Goal: Task Accomplishment & Management: Complete application form

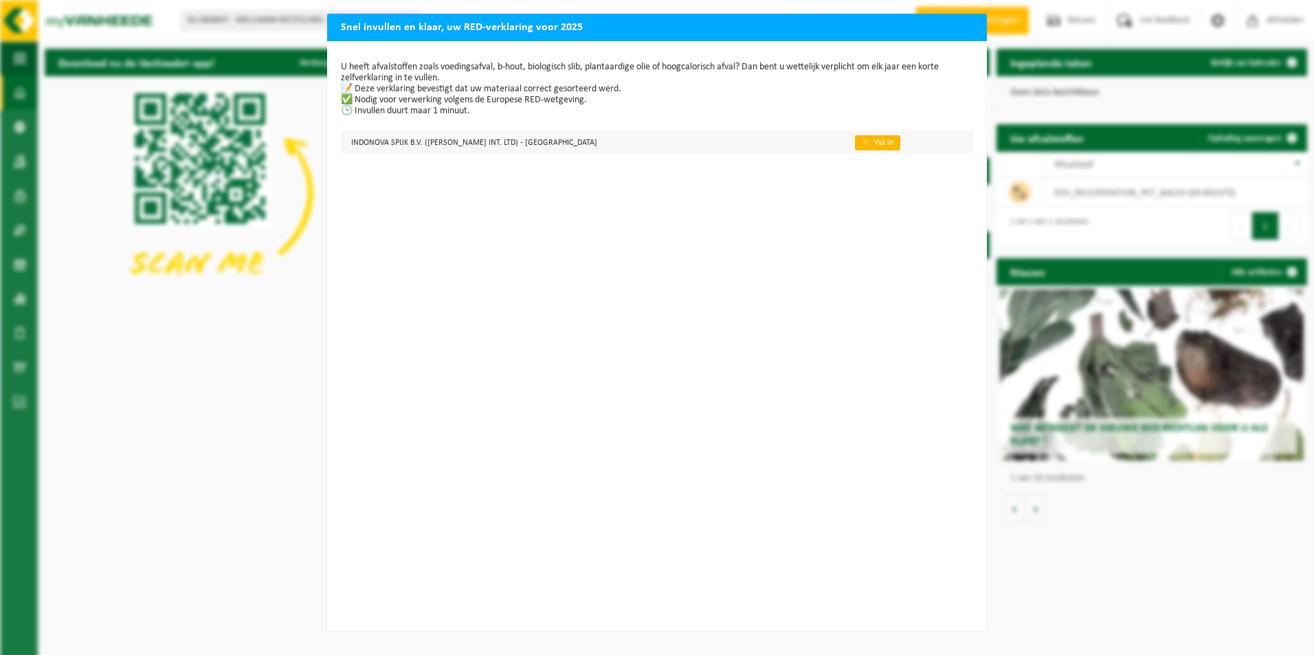
click at [644, 144] on link "👉 Vul in" at bounding box center [877, 142] width 45 height 15
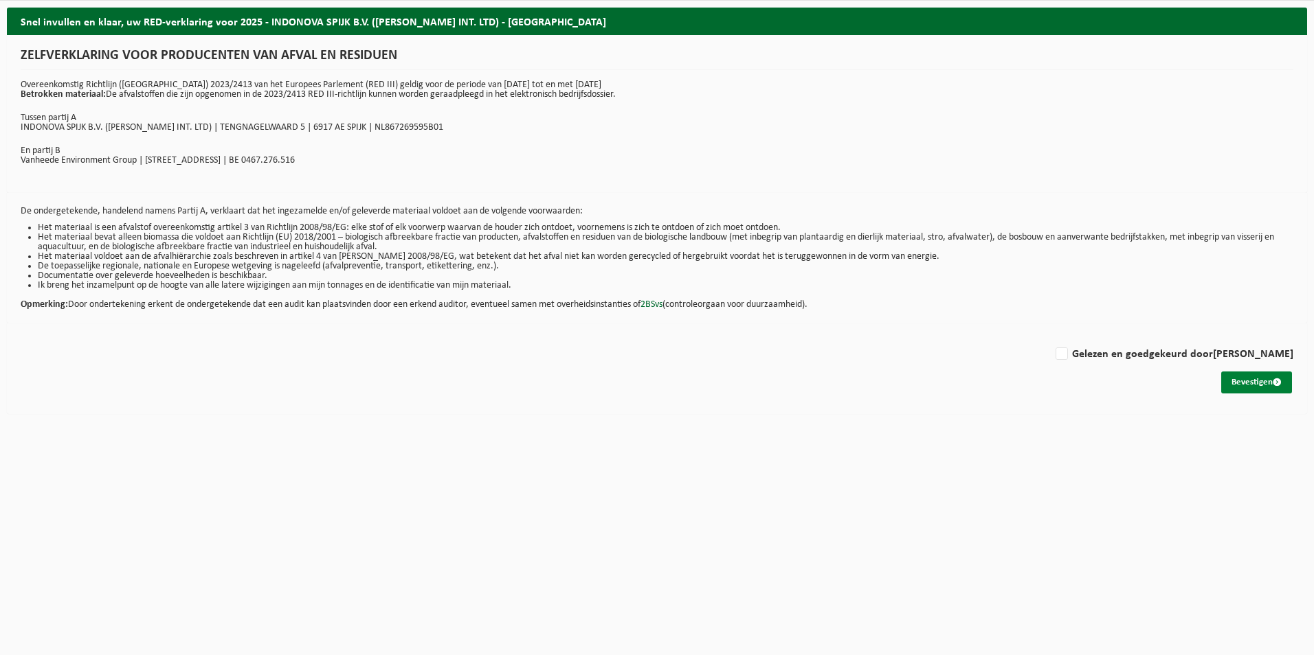
click at [1255, 382] on button "Bevestigen" at bounding box center [1256, 383] width 71 height 22
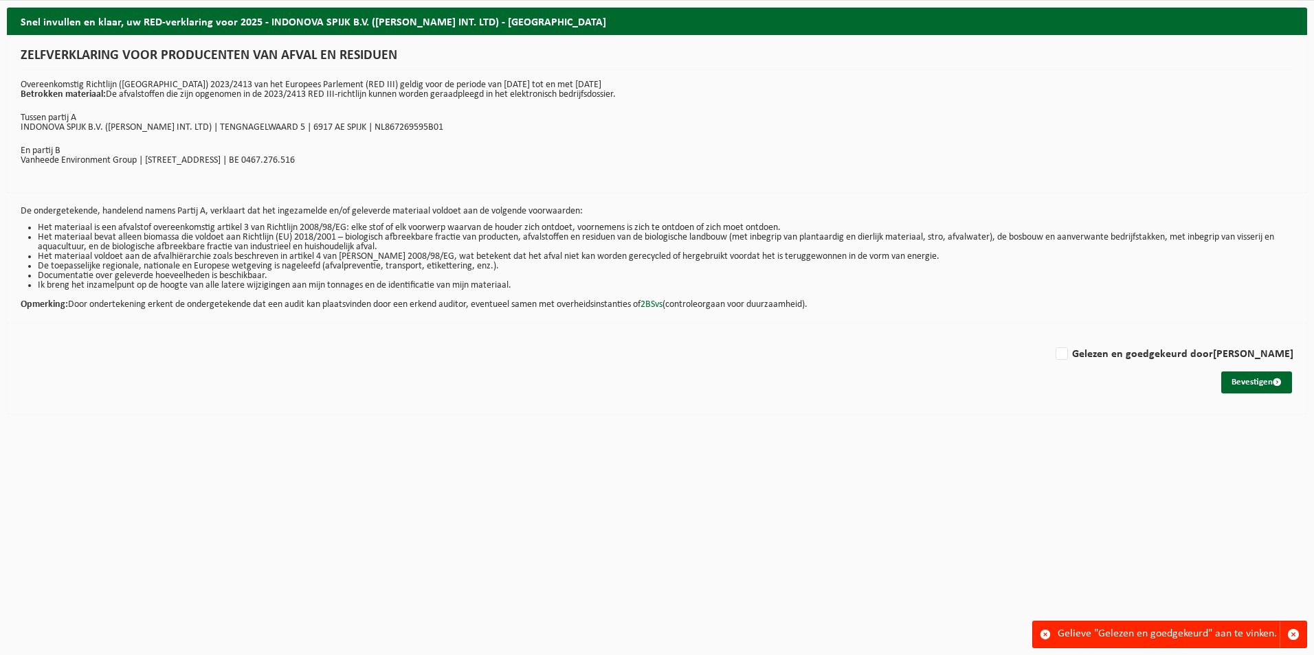
click at [693, 191] on div "ZELFVERKLARING VOOR PRODUCENTEN VAN AFVAL EN RESIDUEN Overeenkomstig Richtlijn …" at bounding box center [657, 114] width 1300 height 158
click at [1155, 359] on label "Gelezen en goedgekeurd door [PERSON_NAME]" at bounding box center [1173, 354] width 240 height 21
click at [1293, 337] on input "Gelezen en goedgekeurd door [PERSON_NAME]" at bounding box center [1293, 337] width 1 height 1
checkbox input "true"
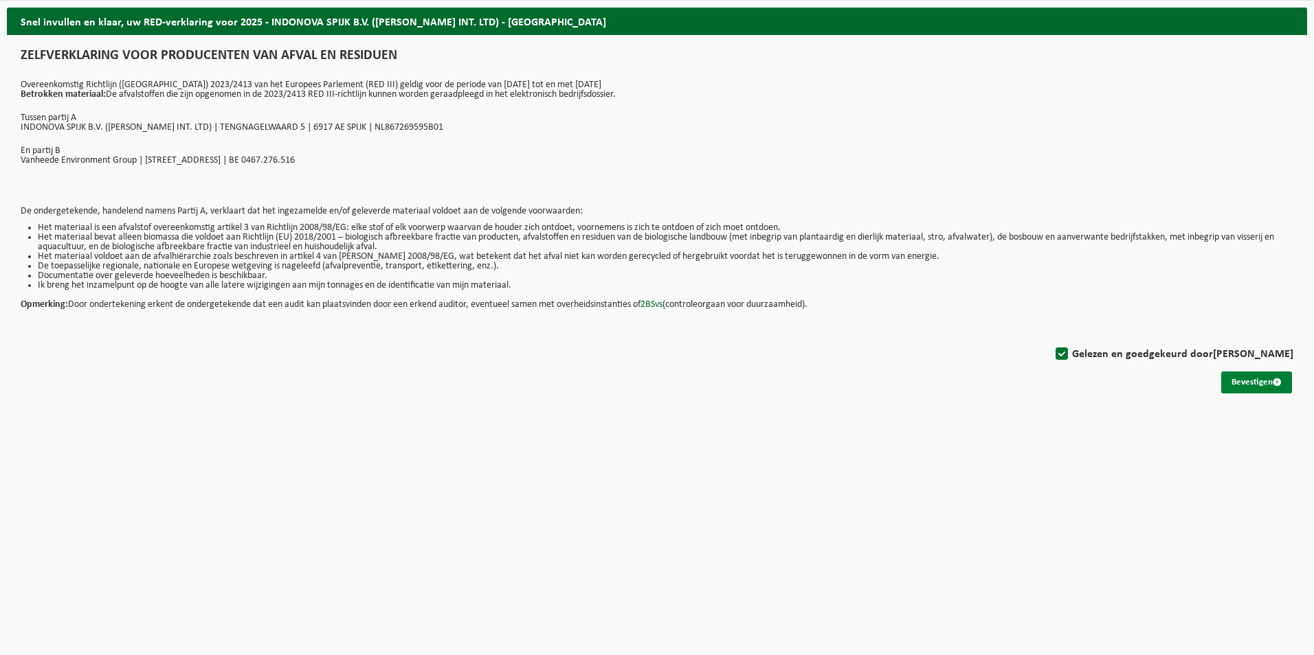
drag, startPoint x: 1230, startPoint y: 378, endPoint x: 833, endPoint y: 344, distance: 398.6
click at [1229, 378] on button "Bevestigen" at bounding box center [1256, 383] width 71 height 22
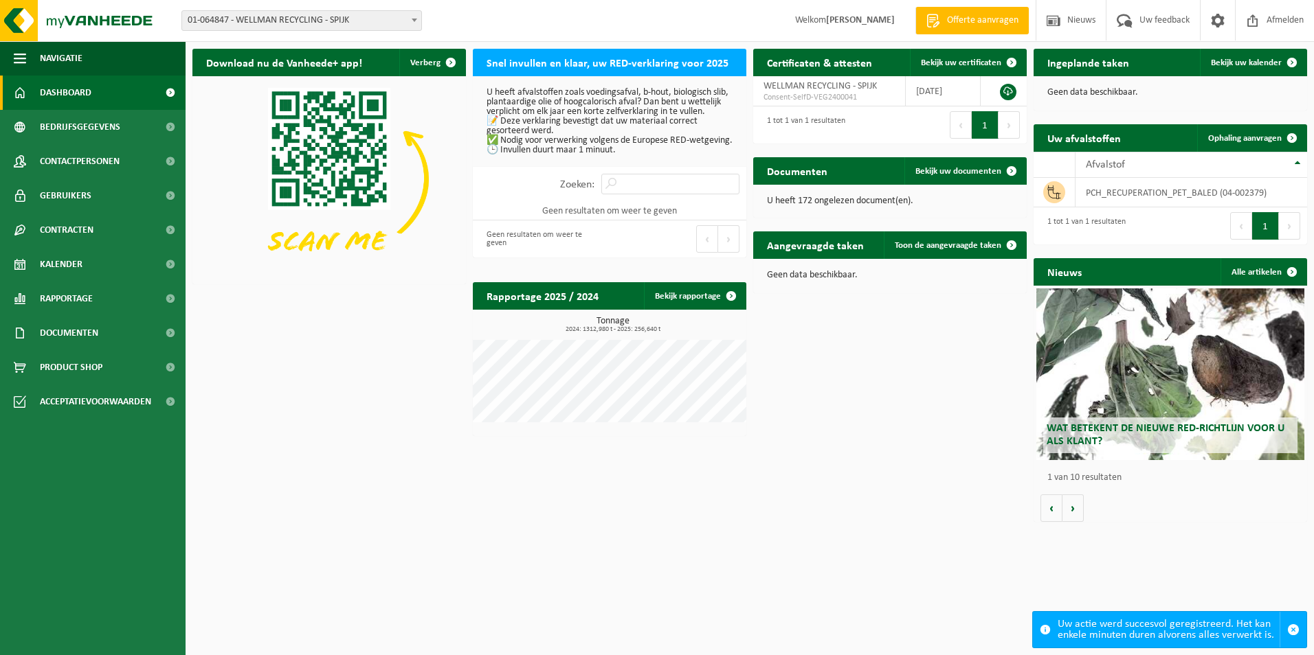
click at [386, 24] on span "01-064847 - WELLMAN RECYCLING - SPIJK" at bounding box center [301, 20] width 239 height 19
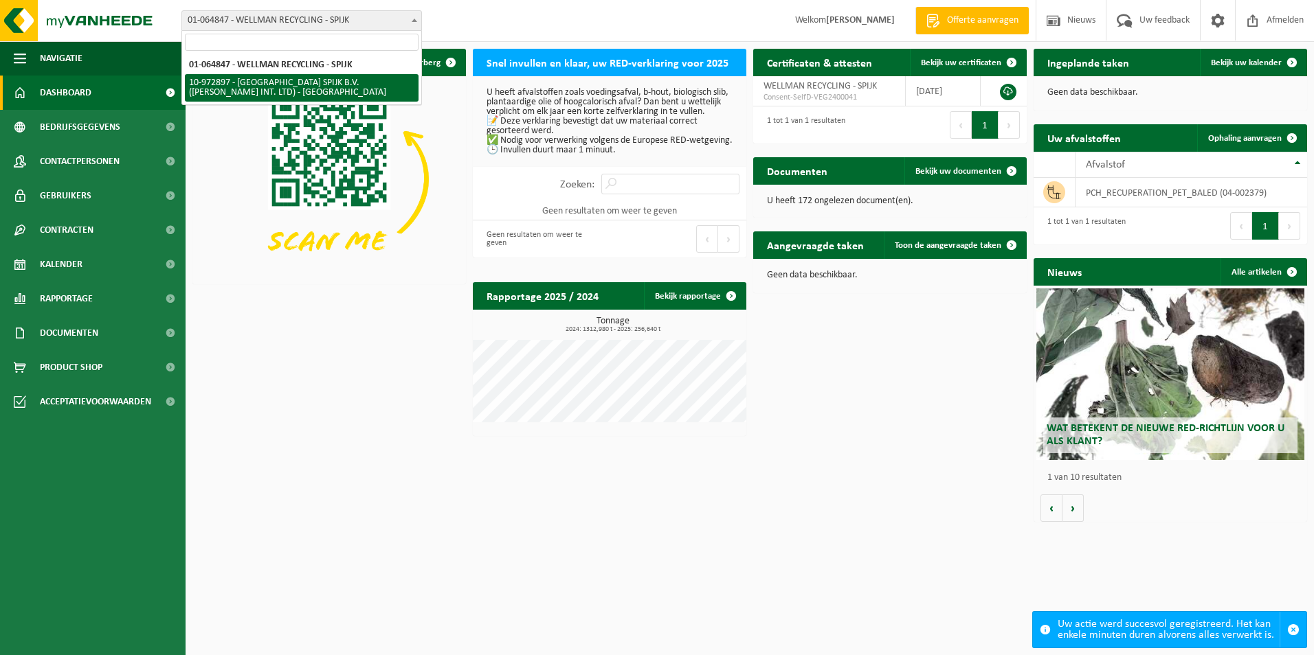
select select "156661"
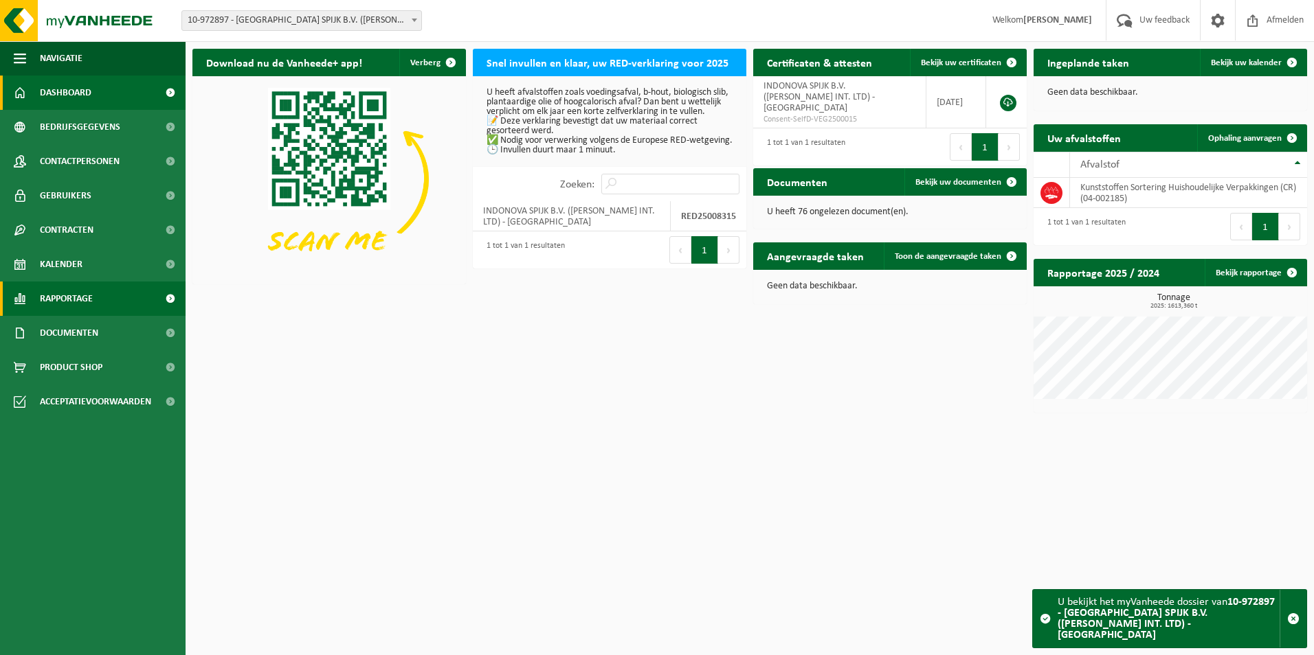
click at [68, 305] on span "Rapportage" at bounding box center [66, 299] width 53 height 34
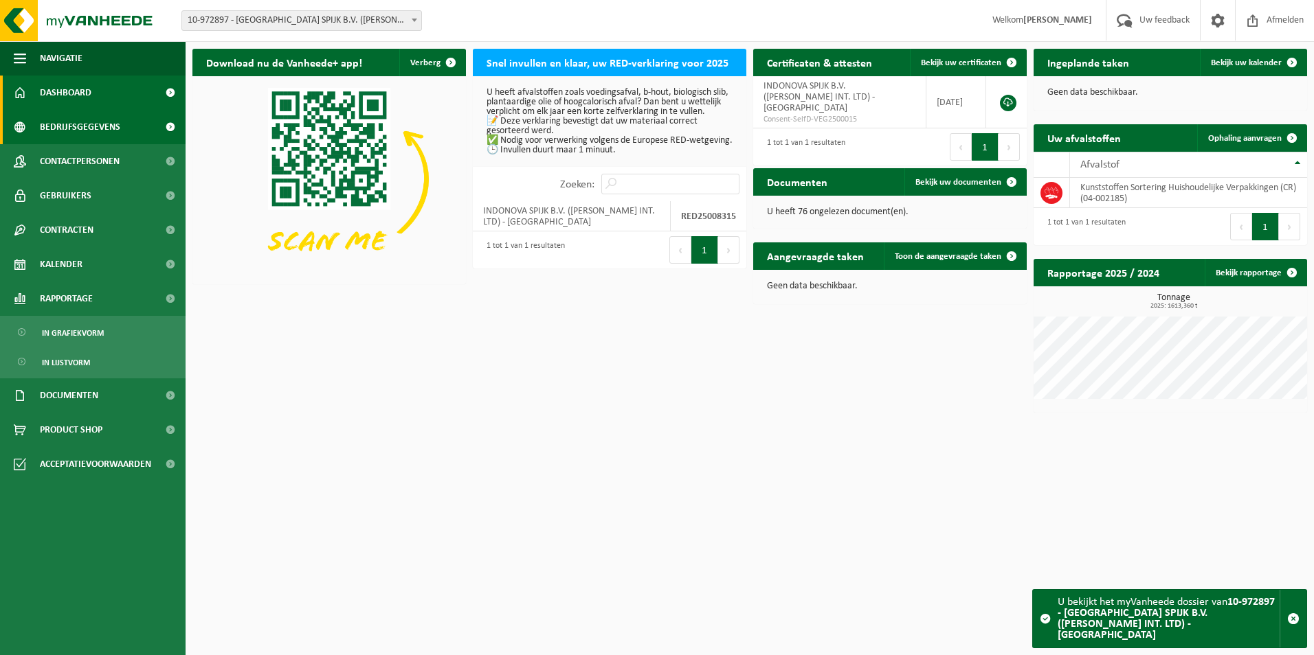
click at [58, 122] on span "Bedrijfsgegevens" at bounding box center [80, 127] width 80 height 34
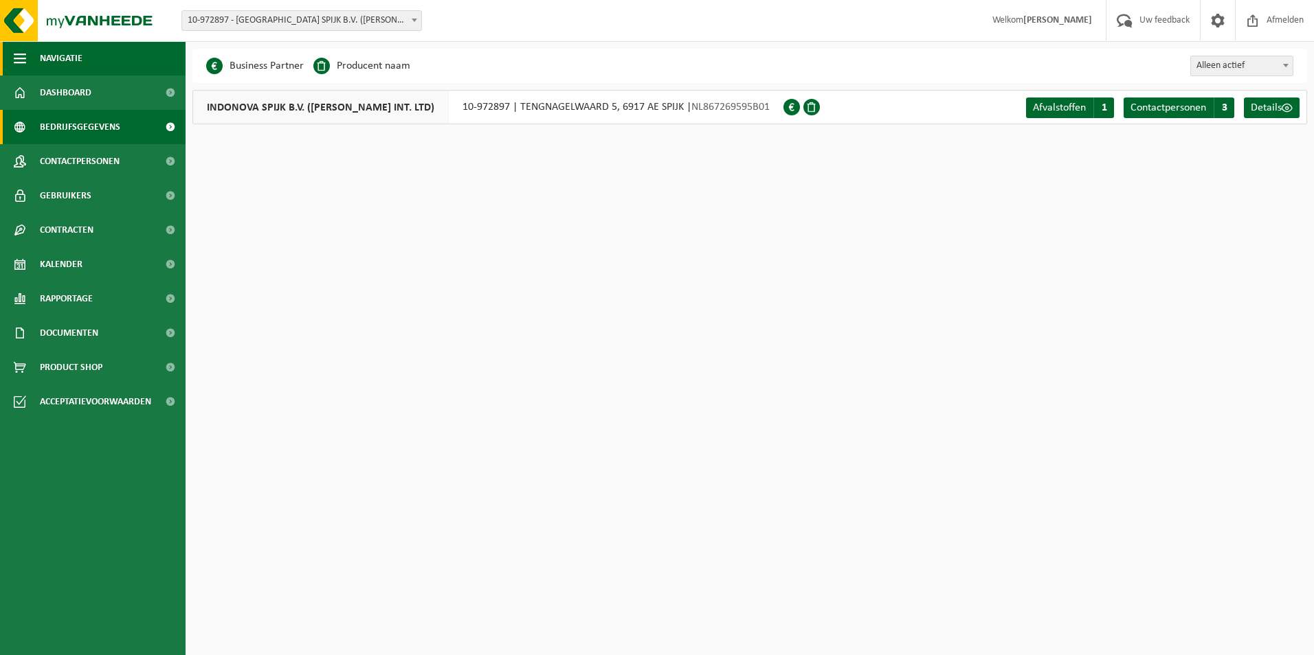
click at [27, 51] on button "Navigatie" at bounding box center [93, 58] width 186 height 34
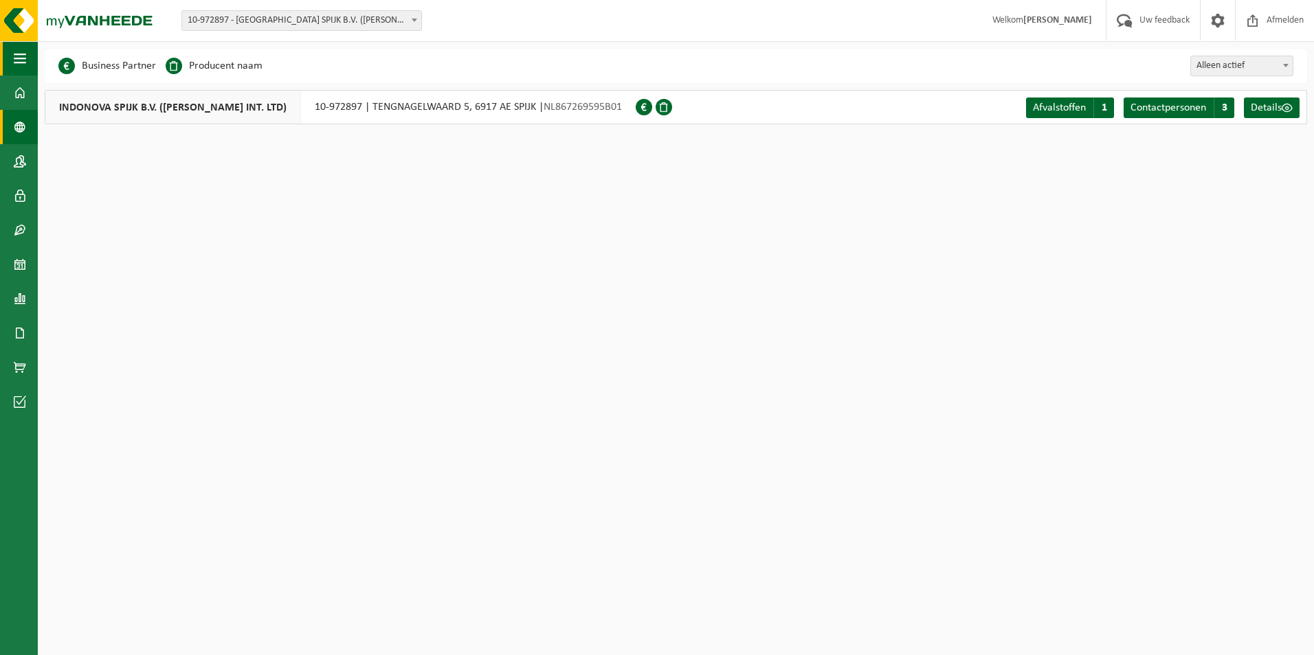
click at [20, 56] on span "button" at bounding box center [20, 58] width 12 height 34
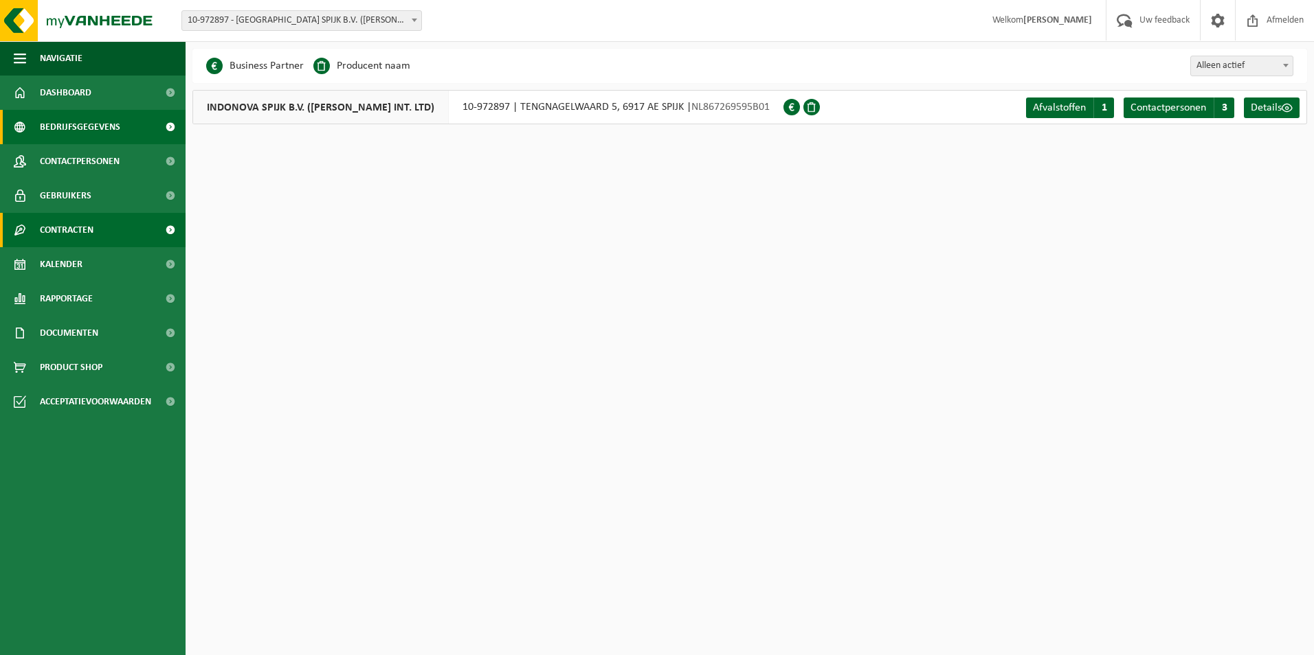
click at [63, 232] on span "Contracten" at bounding box center [67, 230] width 54 height 34
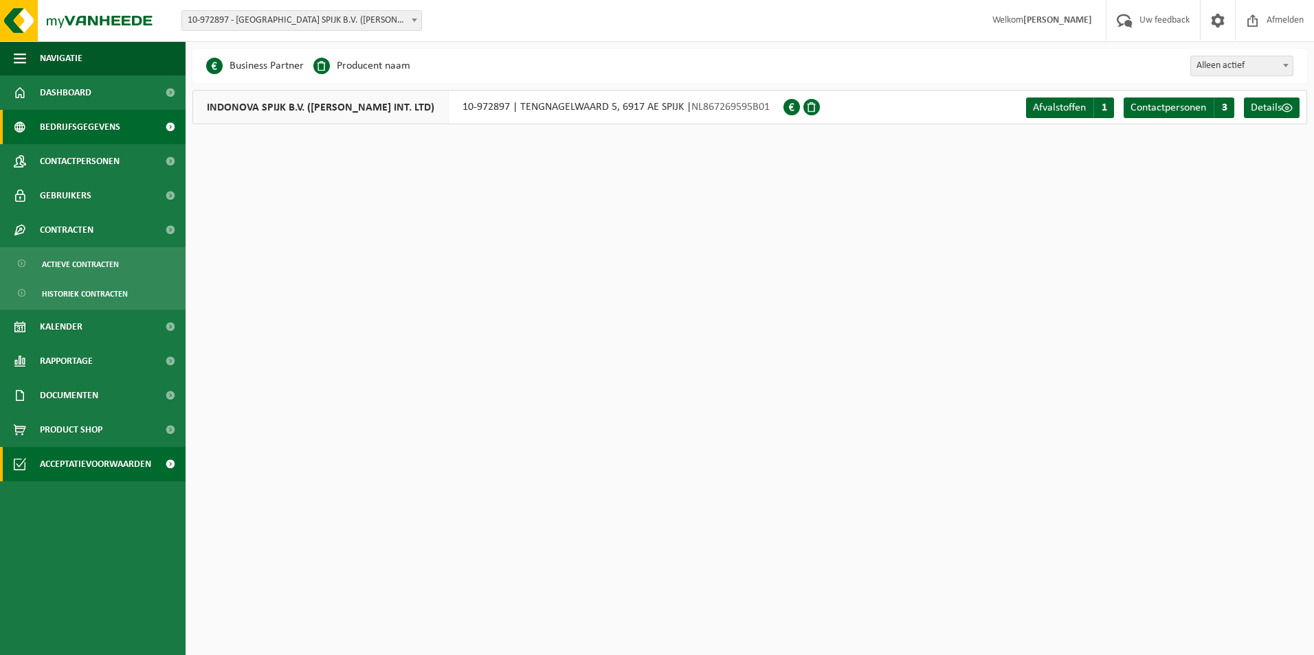
click at [60, 459] on span "Acceptatievoorwaarden" at bounding box center [95, 464] width 111 height 34
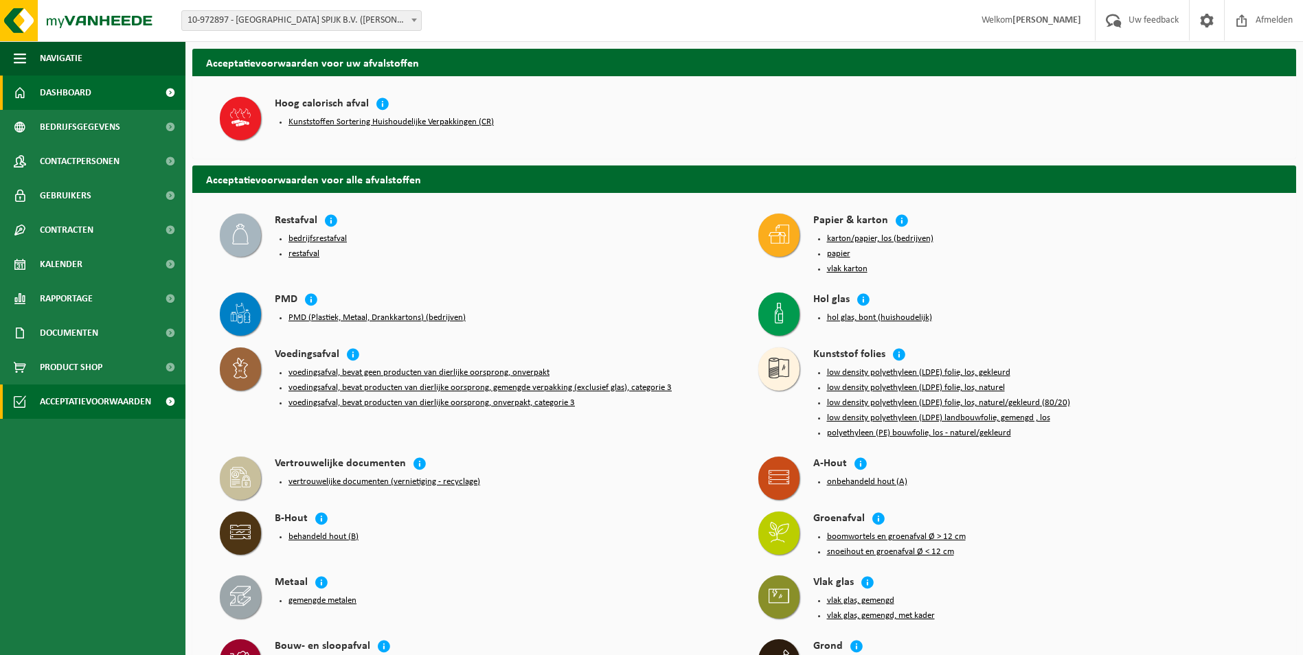
click at [58, 91] on span "Dashboard" at bounding box center [66, 93] width 52 height 34
